Goal: Information Seeking & Learning: Learn about a topic

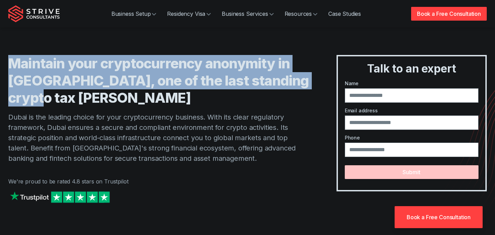
drag, startPoint x: 6, startPoint y: 62, endPoint x: 68, endPoint y: 105, distance: 75.6
click at [68, 105] on div "Maintain your cryptocurrency anonymity in Dubai, one of the last standing crypt…" at bounding box center [247, 109] width 495 height 218
click at [68, 105] on h1 "Maintain your cryptocurrency anonymity in Dubai, one of the last standing crypt…" at bounding box center [158, 81] width 301 height 52
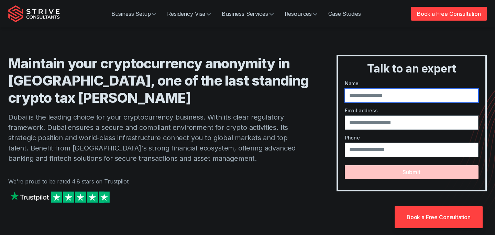
click at [373, 97] on input "text" at bounding box center [412, 95] width 134 height 14
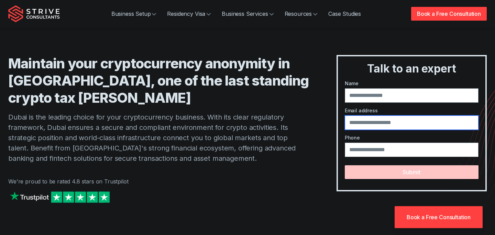
click at [368, 118] on input "email" at bounding box center [412, 122] width 134 height 14
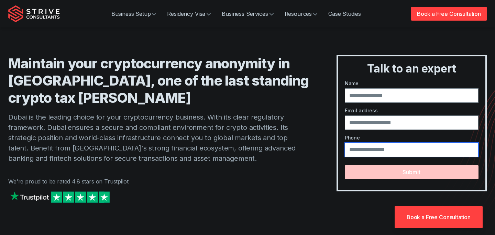
click at [367, 146] on input "tel" at bounding box center [412, 150] width 134 height 14
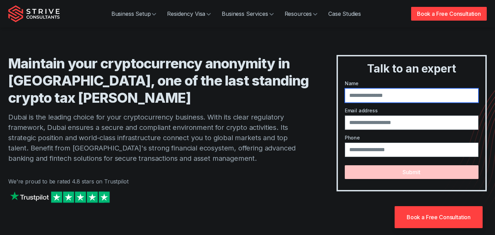
click at [356, 95] on input "text" at bounding box center [412, 95] width 134 height 14
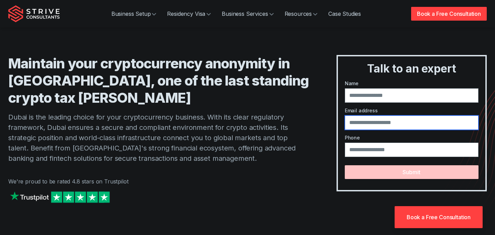
click at [362, 121] on input "email" at bounding box center [412, 122] width 134 height 14
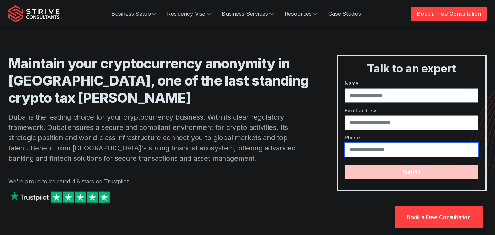
click at [362, 150] on input "tel" at bounding box center [412, 150] width 134 height 14
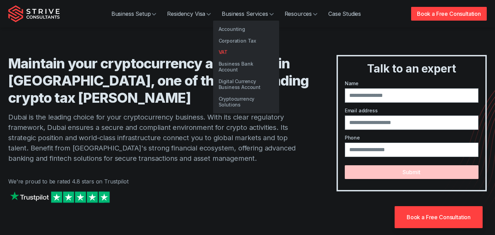
click at [227, 53] on link "VAT" at bounding box center [246, 52] width 66 height 12
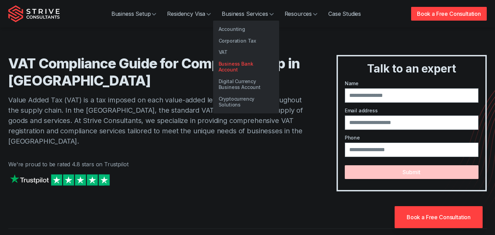
click at [238, 64] on link "Business Bank Account" at bounding box center [246, 67] width 66 height 18
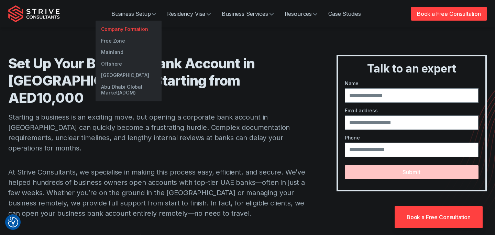
click at [125, 28] on link "Company Formation" at bounding box center [129, 29] width 66 height 12
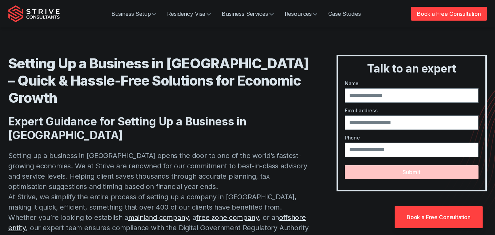
click at [199, 117] on div "Setting Up a Business in Dubai – Quick & Hassle-Free Solutions for Economic Gro…" at bounding box center [158, 176] width 301 height 243
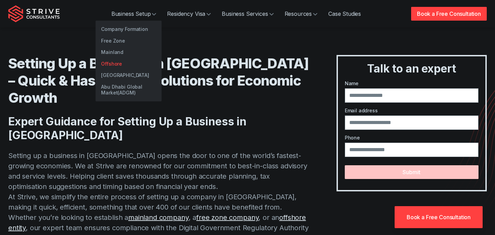
click at [115, 63] on link "Offshore" at bounding box center [129, 64] width 66 height 12
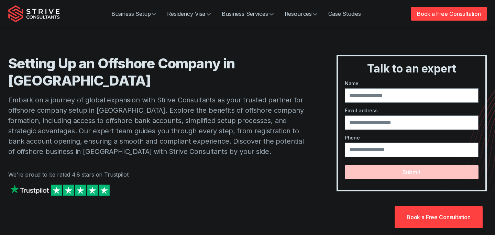
click at [220, 62] on h1 "Setting Up an Offshore Company in Dubai" at bounding box center [158, 72] width 301 height 34
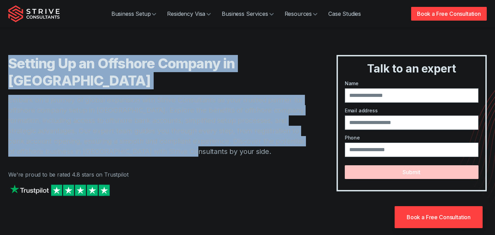
drag, startPoint x: 6, startPoint y: 66, endPoint x: 220, endPoint y: 138, distance: 226.0
click at [220, 138] on div "Setting Up an Offshore Company in Dubai Embark on a journey of global expansion…" at bounding box center [247, 105] width 495 height 211
click at [220, 138] on p "Embark on a journey of global expansion with Strive Consultants as your trusted…" at bounding box center [158, 126] width 301 height 62
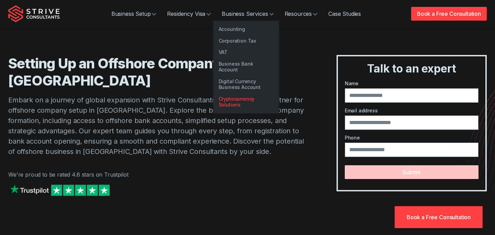
click at [234, 94] on link "Cryptocurrency Solutions" at bounding box center [246, 102] width 66 height 18
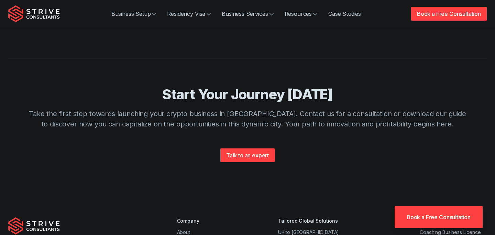
scroll to position [909, 0]
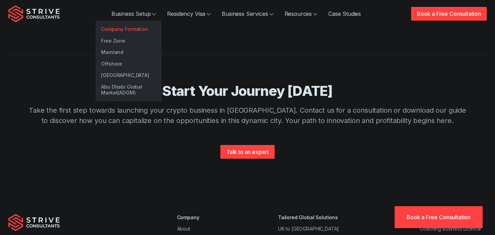
click at [124, 31] on link "Company Formation" at bounding box center [129, 29] width 66 height 12
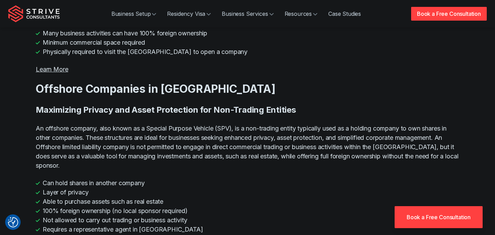
scroll to position [1474, 0]
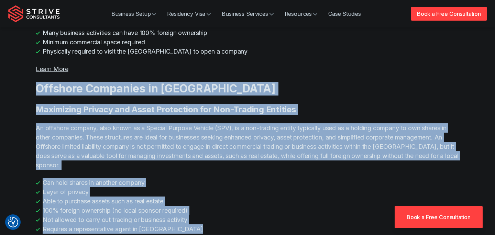
drag, startPoint x: 36, startPoint y: 56, endPoint x: 178, endPoint y: 196, distance: 199.0
click at [179, 196] on div "Understanding the Types of Companies in Dubai Choosing the Right Business Struc…" at bounding box center [247, 141] width 423 height 1503
click at [178, 196] on div "Understanding the Types of Companies in Dubai Choosing the Right Business Struc…" at bounding box center [247, 141] width 423 height 1503
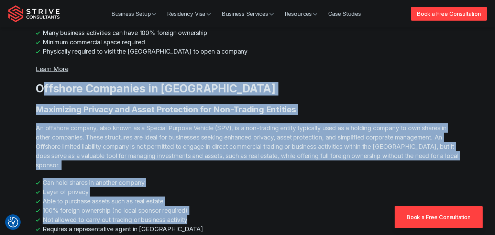
drag, startPoint x: 160, startPoint y: 190, endPoint x: 41, endPoint y: 59, distance: 176.1
click at [41, 59] on div "Understanding the Types of Companies in Dubai Choosing the Right Business Struc…" at bounding box center [247, 141] width 423 height 1503
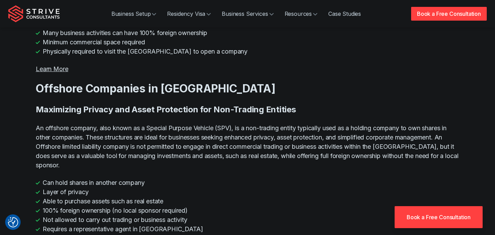
click at [41, 82] on h3 "Offshore Companies in Dubai" at bounding box center [247, 89] width 423 height 14
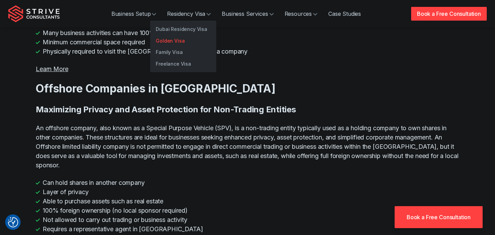
click at [170, 41] on link "Golden Visa" at bounding box center [183, 41] width 66 height 12
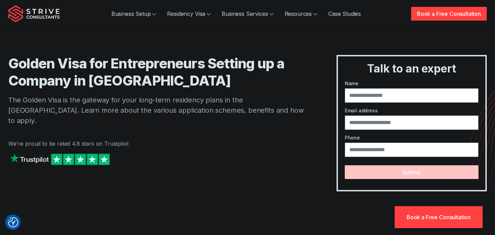
click at [40, 10] on img "Strive Consultants" at bounding box center [34, 13] width 52 height 17
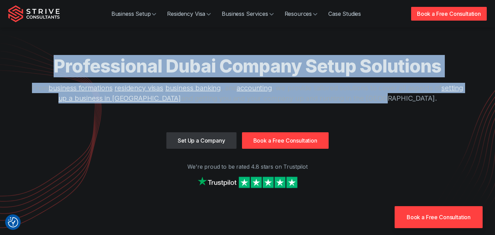
drag, startPoint x: 53, startPoint y: 63, endPoint x: 459, endPoint y: 101, distance: 408.0
click at [459, 101] on div "Professional Dubai Company Setup Solutions From business formations , residency…" at bounding box center [247, 93] width 440 height 77
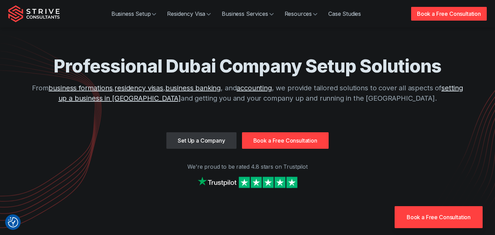
click at [437, 100] on p "From business formations , residency visas , business banking , and accounting …" at bounding box center [247, 93] width 440 height 21
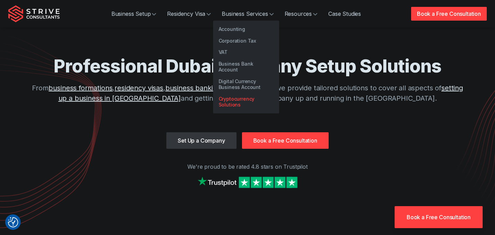
click at [232, 96] on link "Cryptocurrency Solutions" at bounding box center [246, 102] width 66 height 18
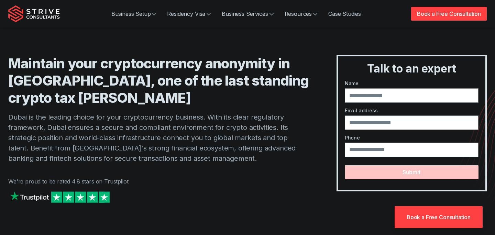
click at [180, 71] on h1 "Maintain your cryptocurrency anonymity in [GEOGRAPHIC_DATA], one of the last st…" at bounding box center [158, 81] width 301 height 52
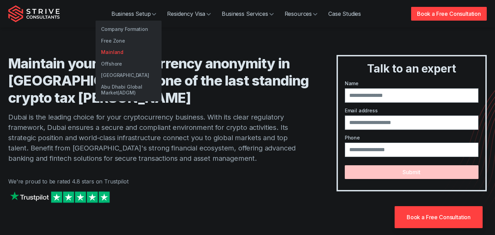
click at [113, 53] on link "Mainland" at bounding box center [129, 52] width 66 height 12
